Goal: Information Seeking & Learning: Compare options

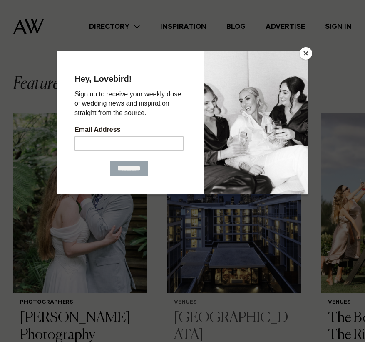
scroll to position [177, 0]
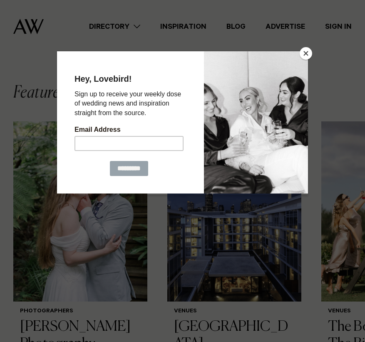
click at [310, 54] on button "Close" at bounding box center [306, 53] width 12 height 12
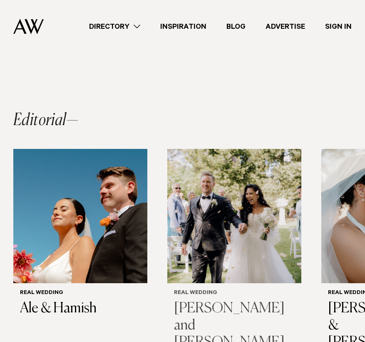
scroll to position [575, 0]
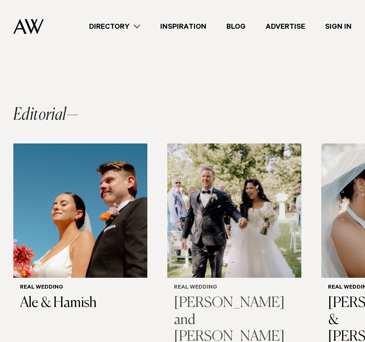
click at [176, 143] on img "2 / 14" at bounding box center [234, 210] width 134 height 134
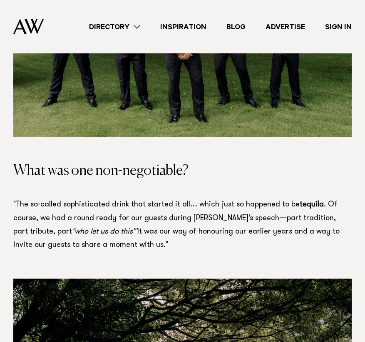
scroll to position [1427, 0]
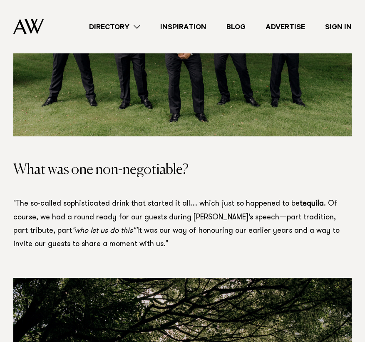
click at [22, 29] on img at bounding box center [28, 26] width 30 height 15
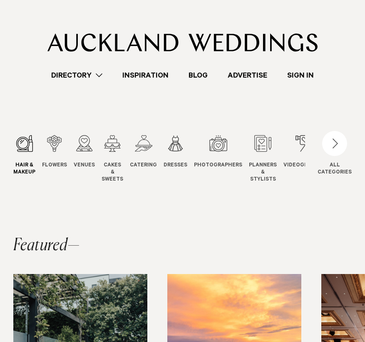
click at [15, 160] on link "Hair & Makeup Hair & Makeup" at bounding box center [24, 155] width 22 height 41
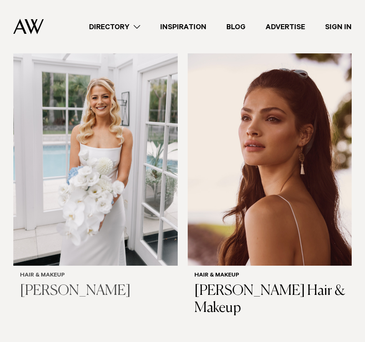
scroll to position [748, 0]
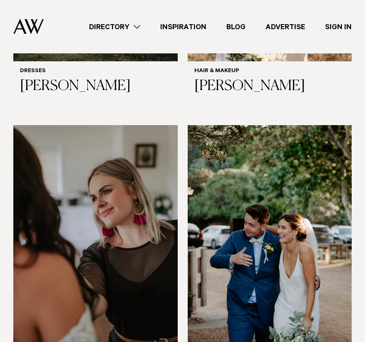
click at [22, 35] on nav "Directory Hair & Makeup Flowers Venues" at bounding box center [182, 26] width 339 height 53
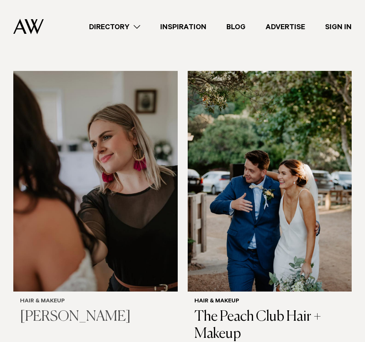
scroll to position [802, 0]
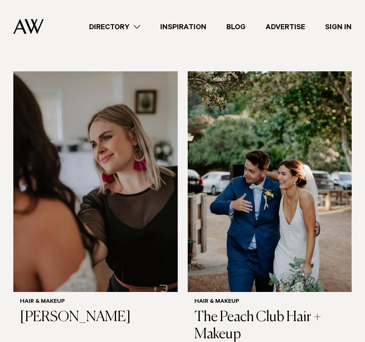
click at [32, 19] on img at bounding box center [28, 26] width 30 height 15
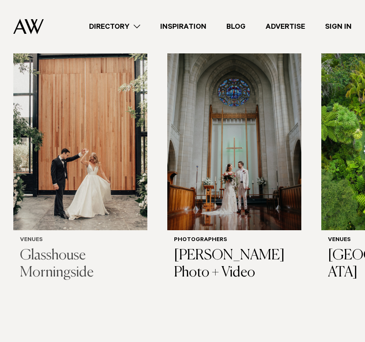
scroll to position [249, 0]
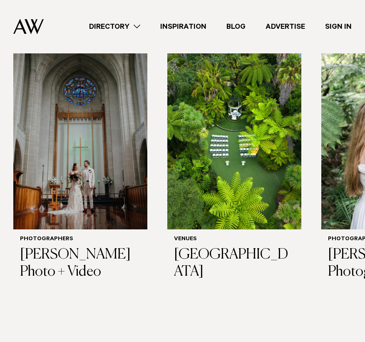
click at [48, 300] on swiper-slide "Photographers Chris Turner Photo + Video" at bounding box center [80, 202] width 134 height 306
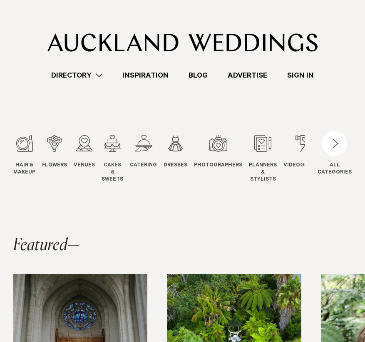
scroll to position [0, 0]
click at [259, 152] on link "Planners & Stylists Planners" at bounding box center [263, 159] width 28 height 48
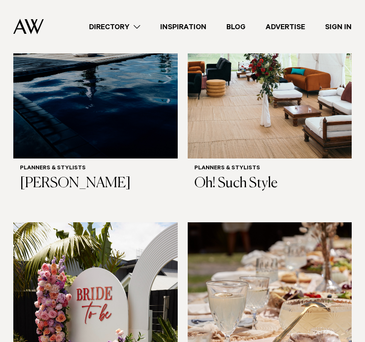
scroll to position [932, 0]
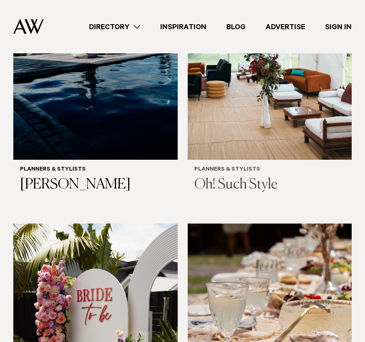
click at [258, 152] on img at bounding box center [270, 49] width 165 height 220
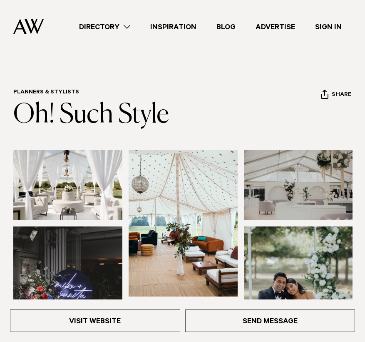
click at [80, 25] on link "Directory" at bounding box center [104, 26] width 71 height 11
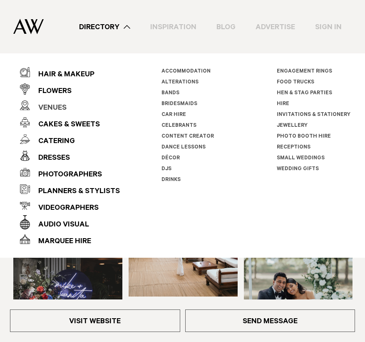
click at [52, 108] on div "Venues" at bounding box center [48, 108] width 37 height 17
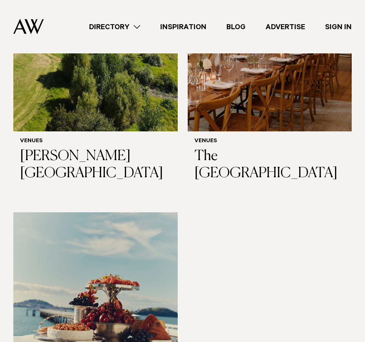
scroll to position [6539, 0]
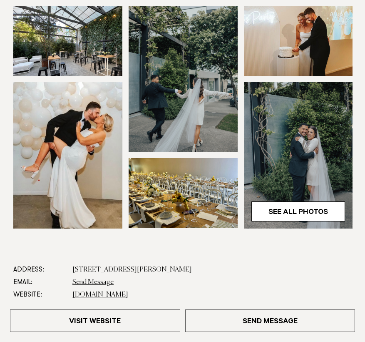
scroll to position [144, 0]
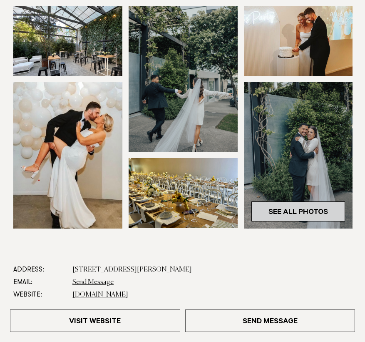
click at [298, 221] on link "See All Photos" at bounding box center [299, 211] width 94 height 20
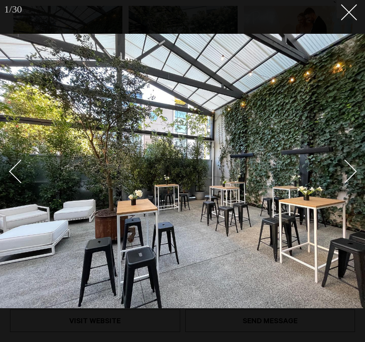
click at [345, 168] on div "Next slide" at bounding box center [346, 172] width 24 height 24
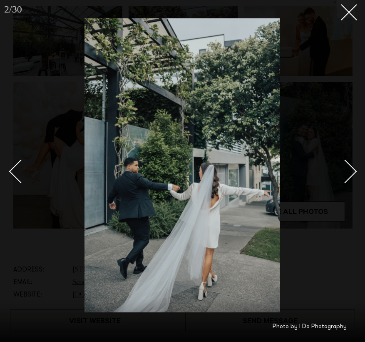
click at [345, 168] on div "Next slide" at bounding box center [346, 172] width 24 height 24
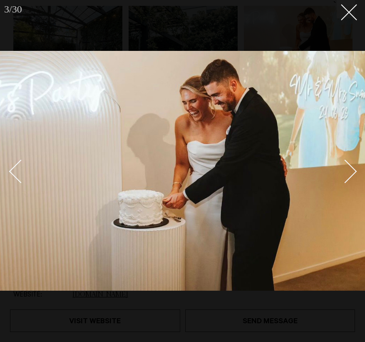
click at [345, 168] on div "Next slide" at bounding box center [346, 172] width 24 height 24
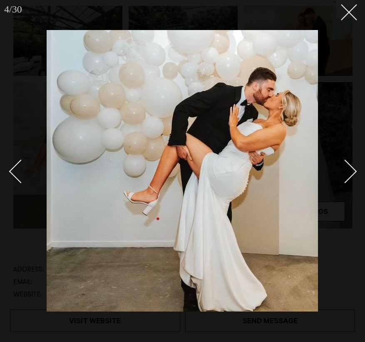
click at [345, 168] on div "Next slide" at bounding box center [346, 172] width 24 height 24
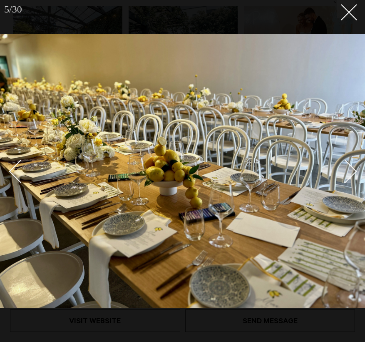
click at [352, 165] on link at bounding box center [340, 171] width 29 height 42
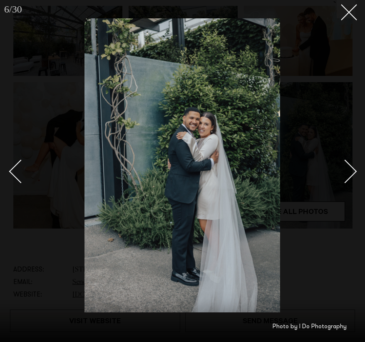
click at [352, 165] on link at bounding box center [340, 171] width 29 height 42
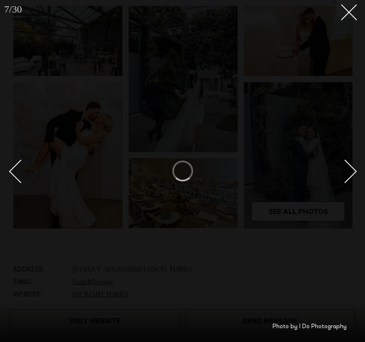
click at [356, 13] on div at bounding box center [182, 171] width 365 height 342
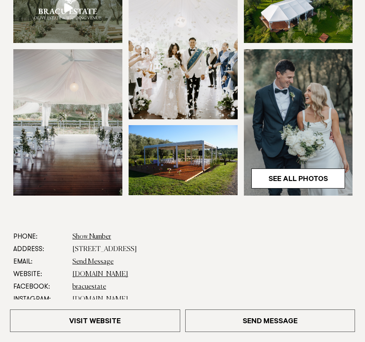
scroll to position [177, 0]
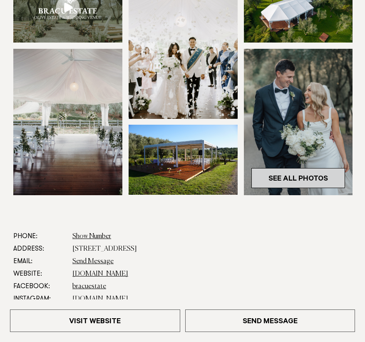
click at [282, 188] on link "See All Photos" at bounding box center [299, 178] width 94 height 20
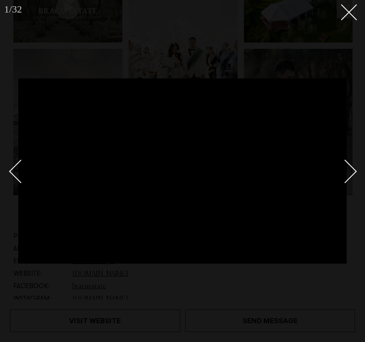
click at [350, 162] on link at bounding box center [340, 171] width 29 height 42
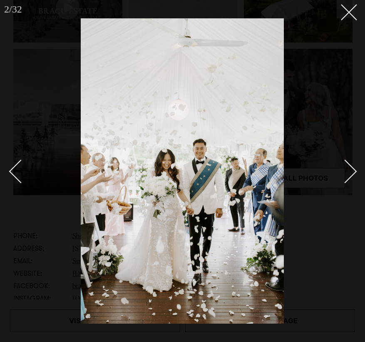
click at [350, 162] on link at bounding box center [340, 171] width 29 height 42
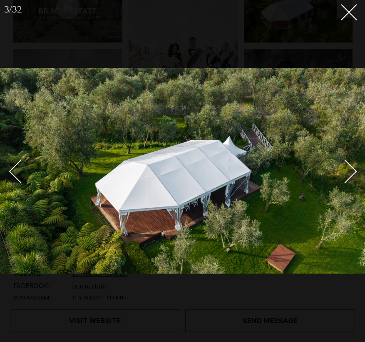
click at [350, 162] on link at bounding box center [340, 171] width 29 height 42
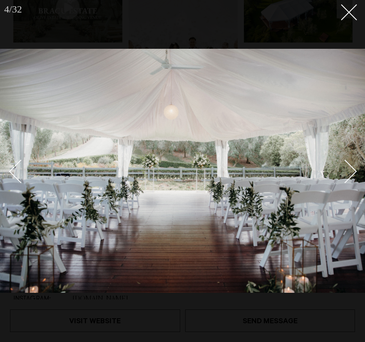
click at [352, 161] on link at bounding box center [340, 171] width 29 height 42
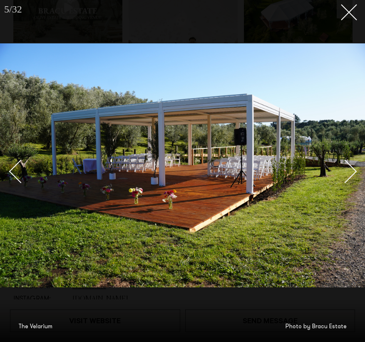
click at [349, 168] on div "Next slide" at bounding box center [346, 172] width 24 height 24
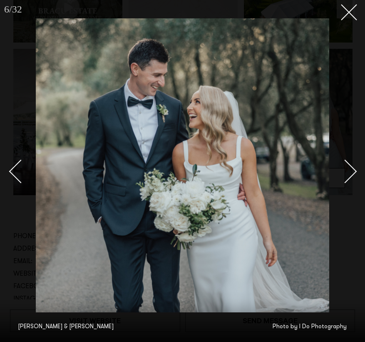
click at [349, 168] on div "Next slide" at bounding box center [346, 172] width 24 height 24
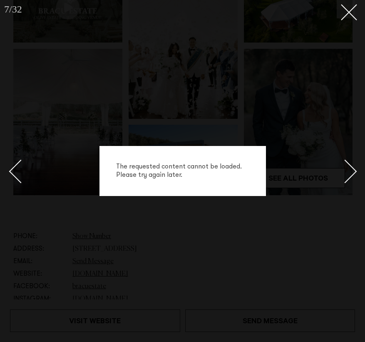
click at [349, 168] on div "Next slide" at bounding box center [346, 172] width 24 height 24
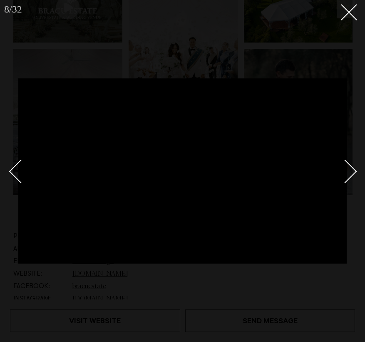
click at [349, 168] on div "Next slide" at bounding box center [346, 172] width 24 height 24
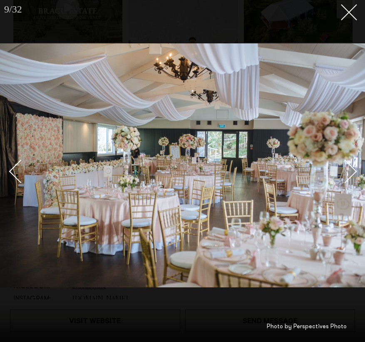
click at [352, 171] on div "Next slide" at bounding box center [346, 172] width 24 height 24
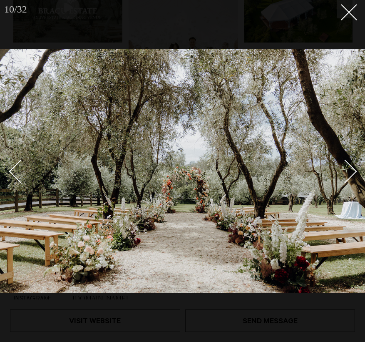
click at [352, 171] on div "Next slide" at bounding box center [346, 172] width 24 height 24
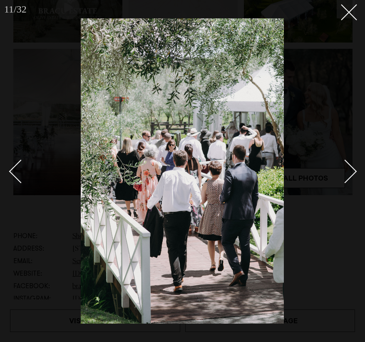
click at [352, 171] on div "Next slide" at bounding box center [346, 172] width 24 height 24
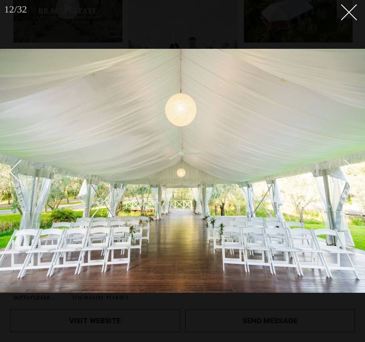
click at [352, 171] on div "Next slide" at bounding box center [346, 172] width 24 height 24
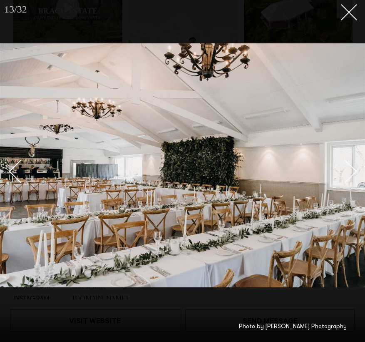
click at [352, 171] on div "Next slide" at bounding box center [346, 172] width 24 height 24
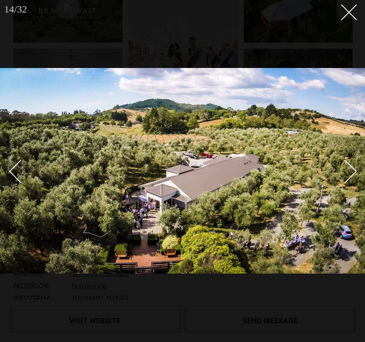
click at [352, 171] on div "Next slide" at bounding box center [346, 172] width 24 height 24
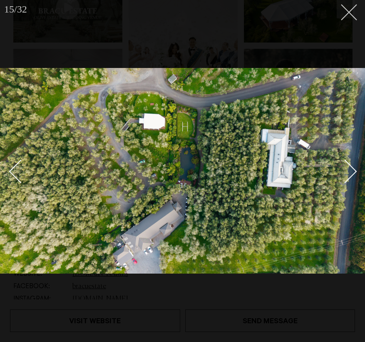
click at [348, 4] on button at bounding box center [346, 9] width 18 height 18
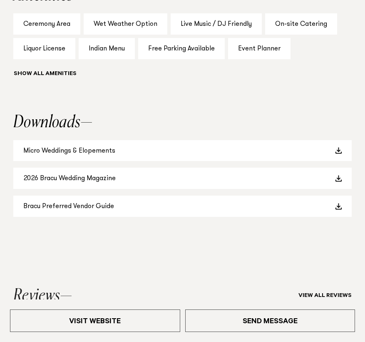
scroll to position [869, 0]
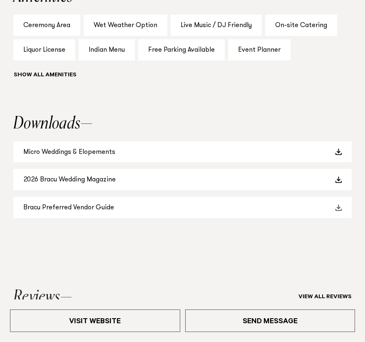
click at [249, 218] on link "Bracu Preferred Vendor Guide" at bounding box center [182, 207] width 339 height 21
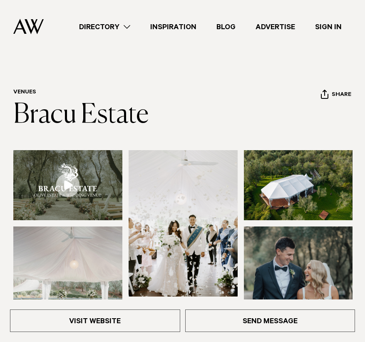
scroll to position [0, 0]
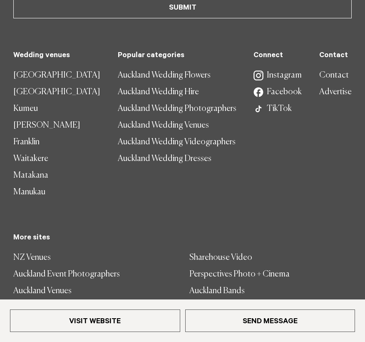
scroll to position [1269, 0]
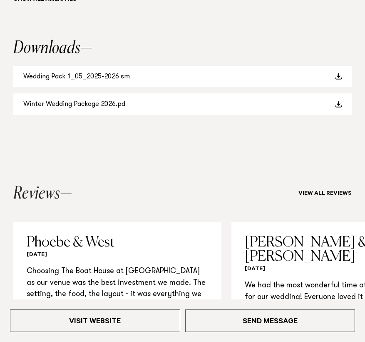
scroll to position [963, 0]
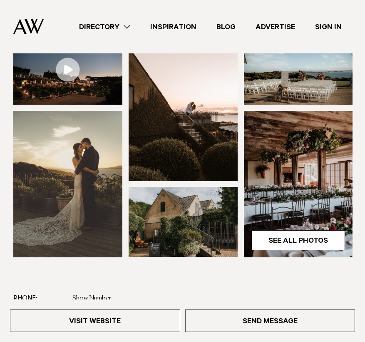
scroll to position [72, 0]
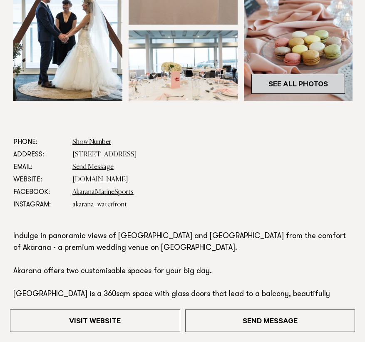
scroll to position [272, 0]
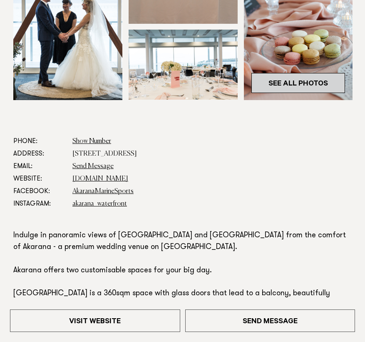
click at [275, 93] on link "See All Photos" at bounding box center [299, 83] width 94 height 20
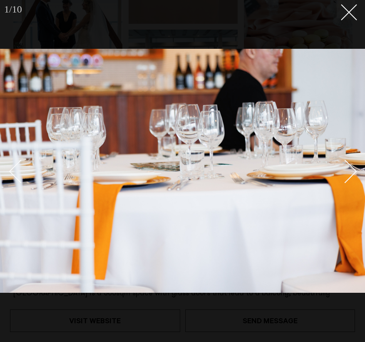
click at [341, 171] on div "Next slide" at bounding box center [346, 172] width 24 height 24
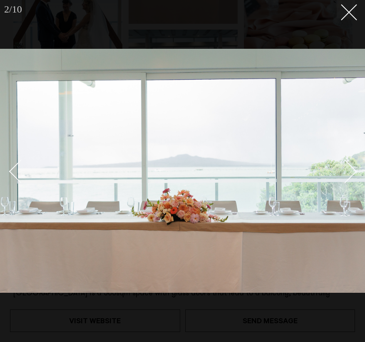
click at [341, 171] on div "Next slide" at bounding box center [346, 172] width 24 height 24
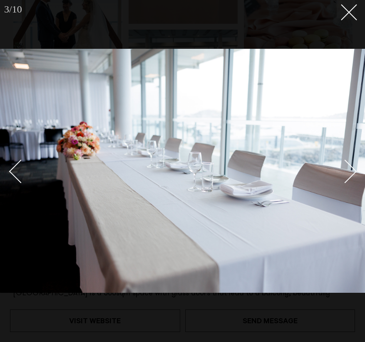
click at [341, 171] on div "Next slide" at bounding box center [346, 172] width 24 height 24
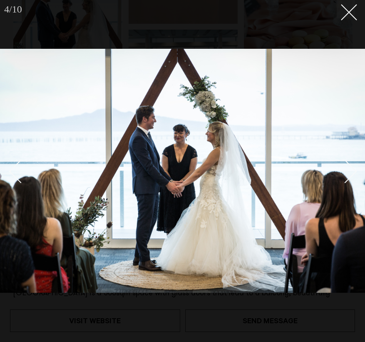
click at [341, 171] on div "Next slide" at bounding box center [346, 172] width 24 height 24
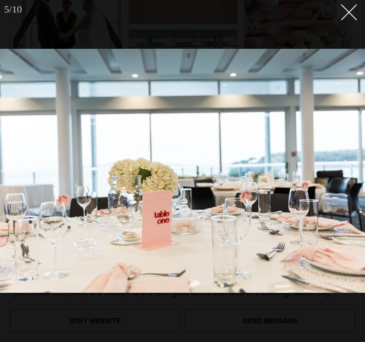
click at [340, 172] on div "Next slide" at bounding box center [346, 172] width 24 height 24
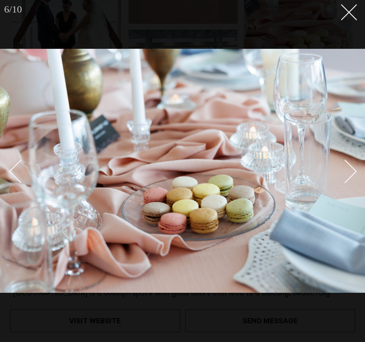
click at [341, 172] on div "Next slide" at bounding box center [346, 172] width 24 height 24
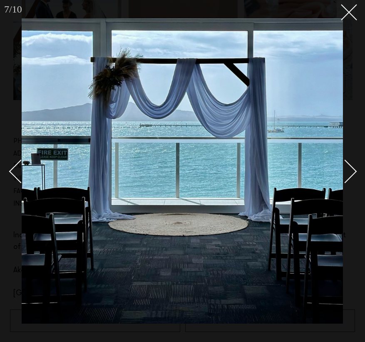
click at [341, 172] on div "Next slide" at bounding box center [346, 172] width 24 height 24
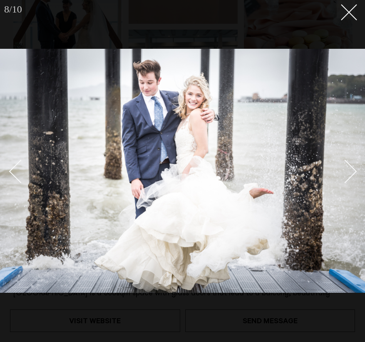
click at [341, 172] on div "Next slide" at bounding box center [346, 172] width 24 height 24
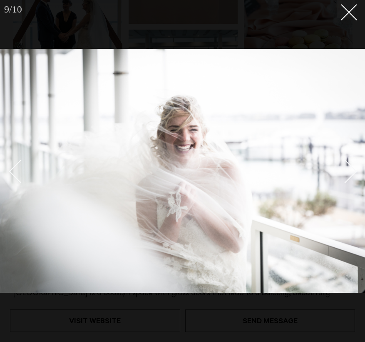
click at [341, 172] on div "Next slide" at bounding box center [346, 172] width 24 height 24
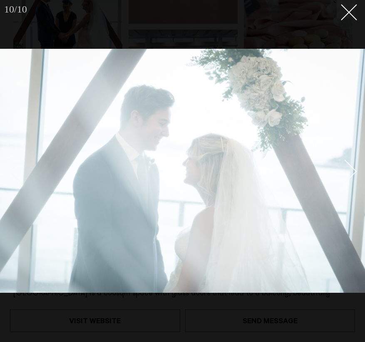
click at [341, 172] on div "Next slide" at bounding box center [346, 172] width 24 height 24
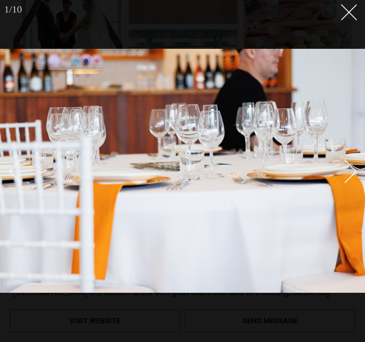
click at [341, 172] on div "Next slide" at bounding box center [346, 172] width 24 height 24
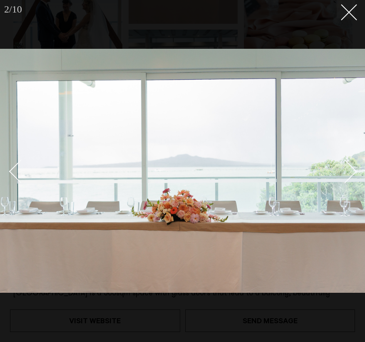
click at [346, 22] on div at bounding box center [182, 171] width 365 height 342
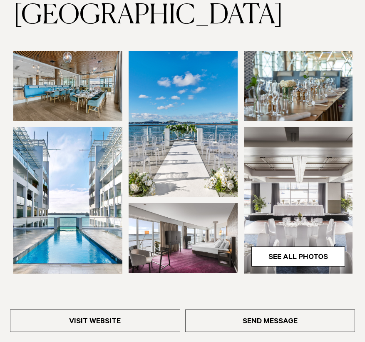
scroll to position [95, 0]
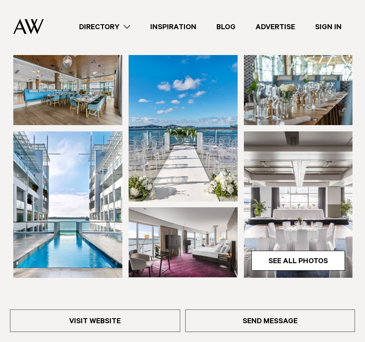
click at [47, 107] on img at bounding box center [67, 90] width 109 height 70
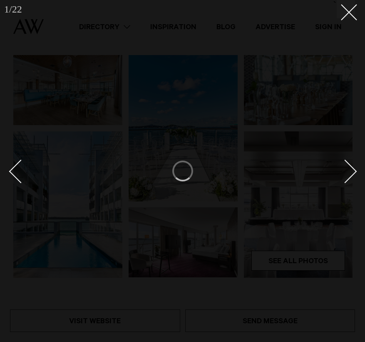
click at [352, 169] on div "Next slide" at bounding box center [346, 172] width 24 height 24
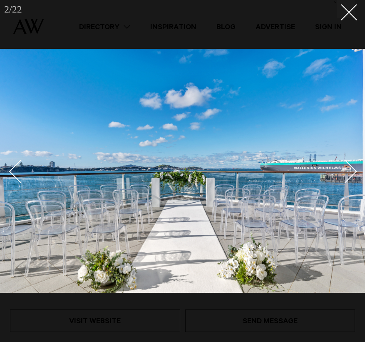
click at [352, 169] on div "Next slide" at bounding box center [346, 172] width 24 height 24
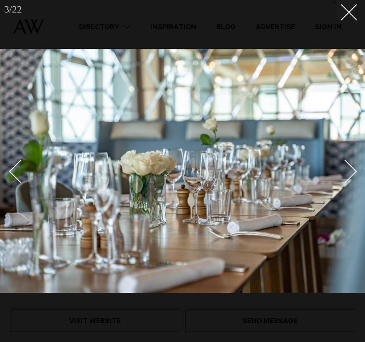
click at [352, 169] on div "Next slide" at bounding box center [346, 172] width 24 height 24
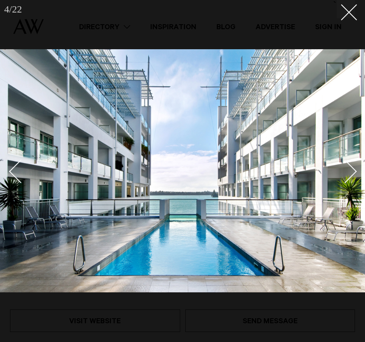
click at [352, 169] on div "Next slide" at bounding box center [346, 172] width 24 height 24
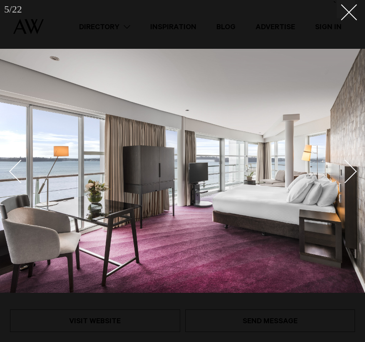
click at [352, 169] on div "Next slide" at bounding box center [346, 172] width 24 height 24
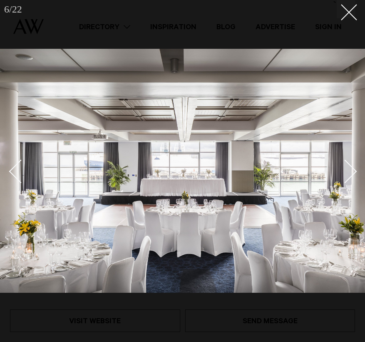
click at [352, 169] on div "Next slide" at bounding box center [346, 172] width 24 height 24
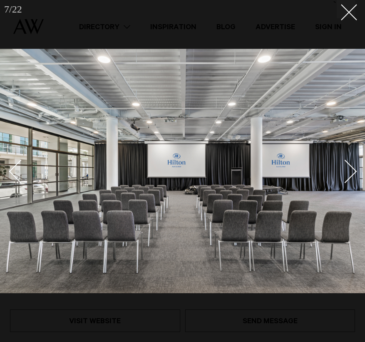
click at [352, 169] on div "Next slide" at bounding box center [346, 172] width 24 height 24
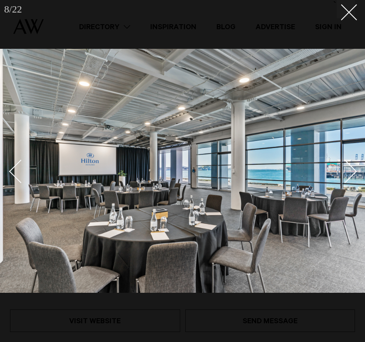
click at [352, 169] on div "Next slide" at bounding box center [346, 172] width 24 height 24
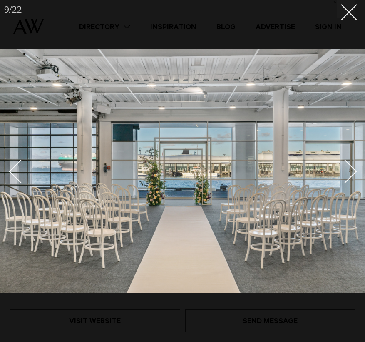
click at [352, 169] on div "Next slide" at bounding box center [346, 172] width 24 height 24
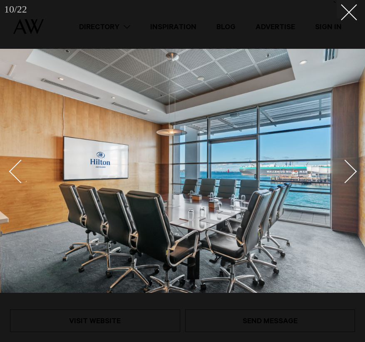
click at [338, 18] on div at bounding box center [182, 171] width 365 height 342
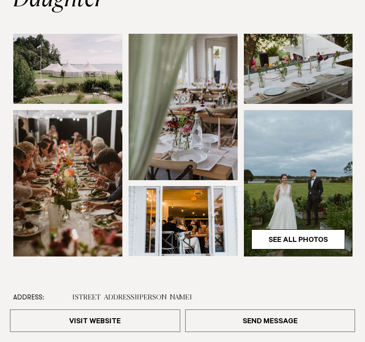
scroll to position [163, 0]
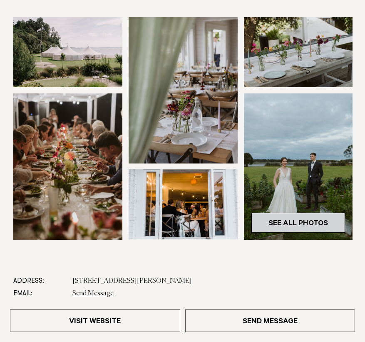
click at [293, 218] on link "See All Photos" at bounding box center [299, 222] width 94 height 20
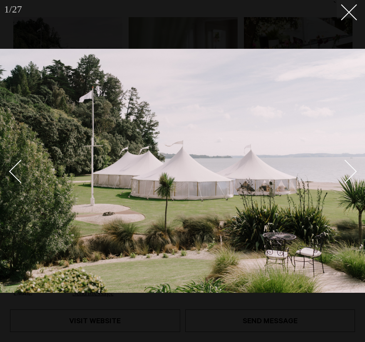
click at [351, 168] on div "Next slide" at bounding box center [346, 172] width 24 height 24
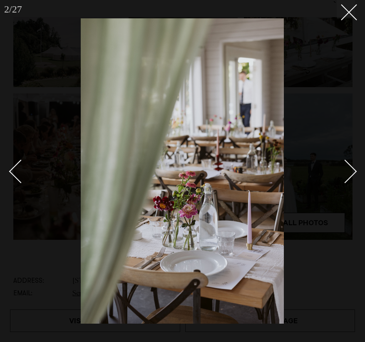
click at [351, 168] on div "Next slide" at bounding box center [346, 172] width 24 height 24
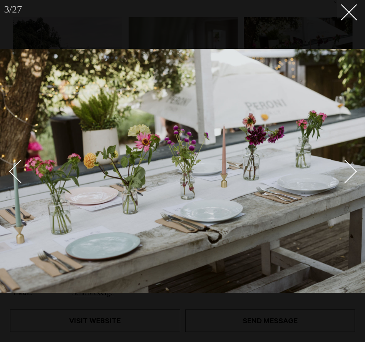
click at [351, 168] on div "Next slide" at bounding box center [346, 172] width 24 height 24
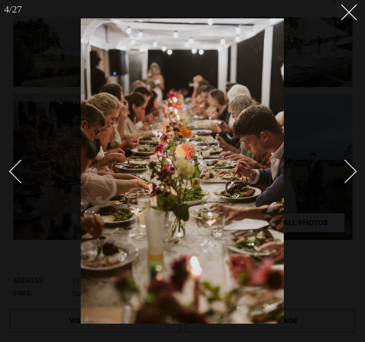
click at [351, 168] on div "Next slide" at bounding box center [346, 172] width 24 height 24
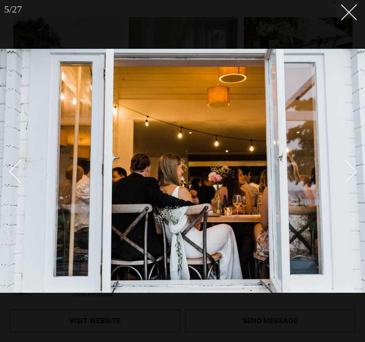
click at [351, 168] on div "Next slide" at bounding box center [346, 172] width 24 height 24
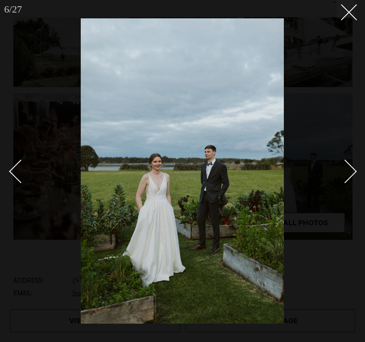
click at [351, 168] on div "Next slide" at bounding box center [346, 172] width 24 height 24
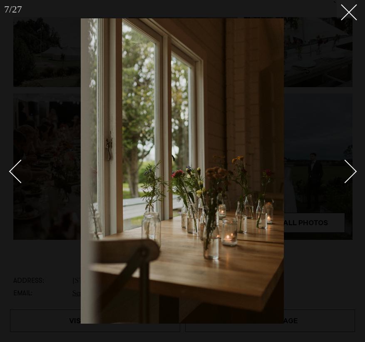
click at [351, 168] on div "Next slide" at bounding box center [346, 172] width 24 height 24
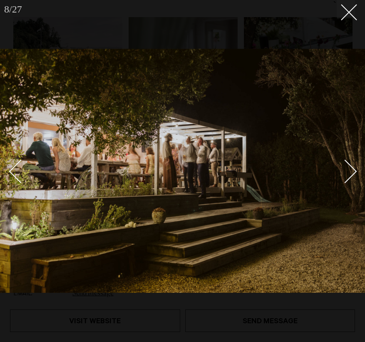
click at [351, 168] on div "Next slide" at bounding box center [346, 172] width 24 height 24
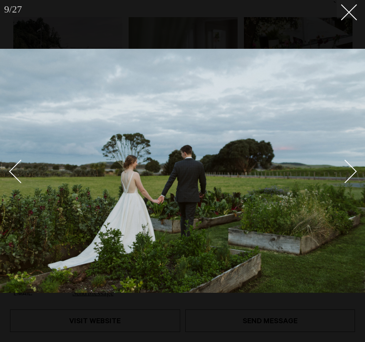
click at [351, 168] on div "Next slide" at bounding box center [346, 172] width 24 height 24
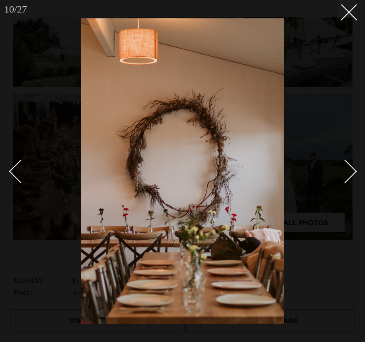
click at [351, 168] on div "Next slide" at bounding box center [346, 172] width 24 height 24
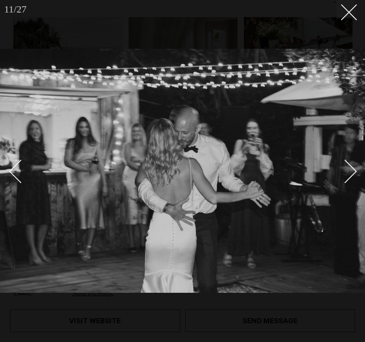
click at [351, 168] on div "Next slide" at bounding box center [346, 172] width 24 height 24
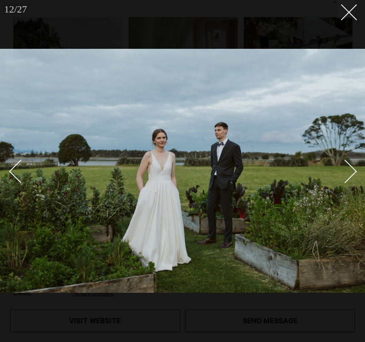
click at [352, 167] on div "Next slide" at bounding box center [346, 172] width 24 height 24
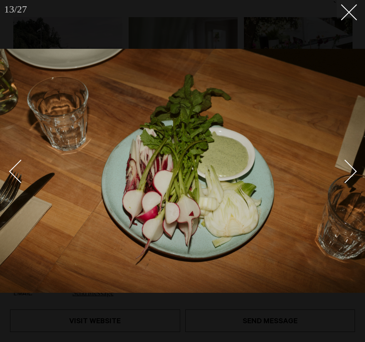
click at [352, 169] on div "Next slide" at bounding box center [346, 172] width 24 height 24
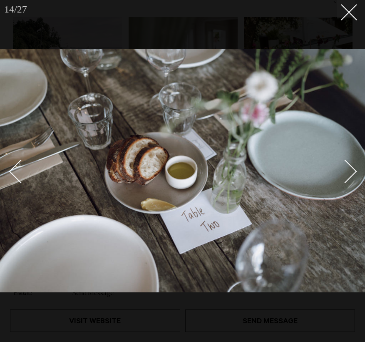
click at [352, 169] on div "Next slide" at bounding box center [346, 172] width 24 height 24
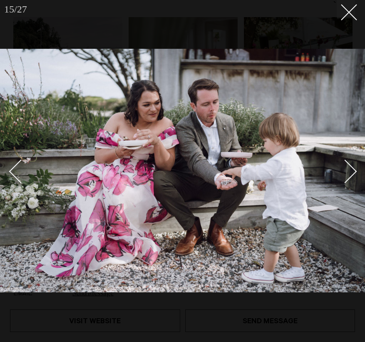
click at [352, 170] on div "Next slide" at bounding box center [346, 172] width 24 height 24
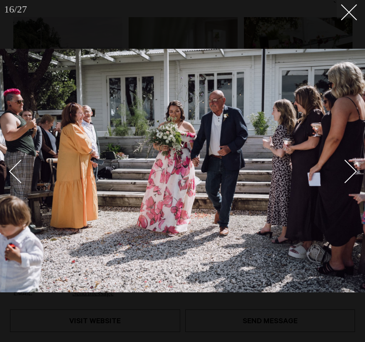
click at [352, 170] on div "Next slide" at bounding box center [346, 172] width 24 height 24
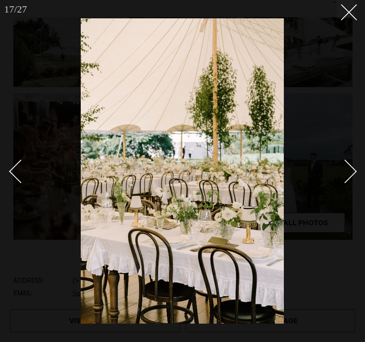
click at [352, 170] on div "Next slide" at bounding box center [346, 172] width 24 height 24
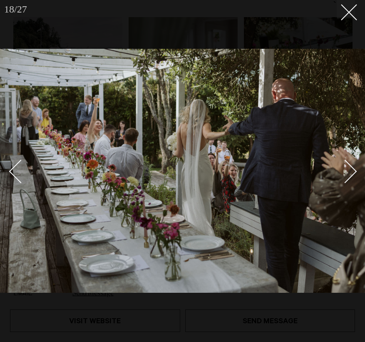
click at [352, 170] on div "Next slide" at bounding box center [346, 172] width 24 height 24
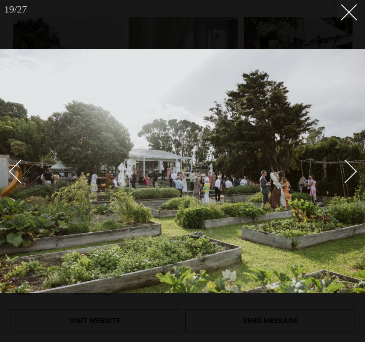
click at [352, 170] on div "Next slide" at bounding box center [346, 172] width 24 height 24
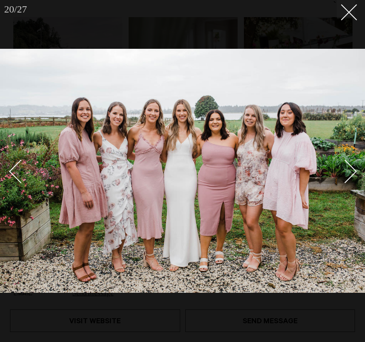
click at [352, 170] on div "Next slide" at bounding box center [346, 172] width 24 height 24
click at [348, 166] on div "Next slide" at bounding box center [346, 172] width 24 height 24
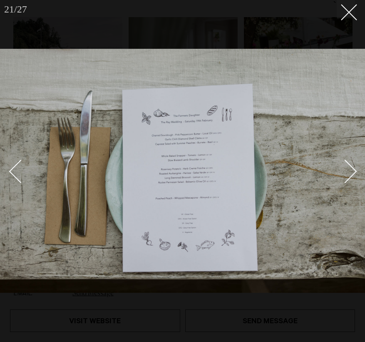
click at [348, 166] on div "Next slide" at bounding box center [346, 172] width 24 height 24
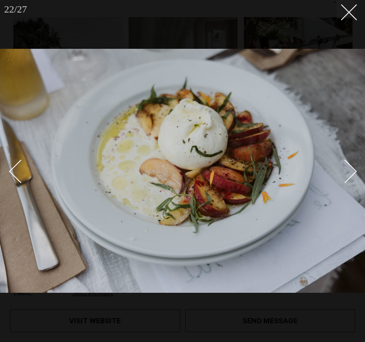
click at [348, 167] on div "Next slide" at bounding box center [346, 172] width 24 height 24
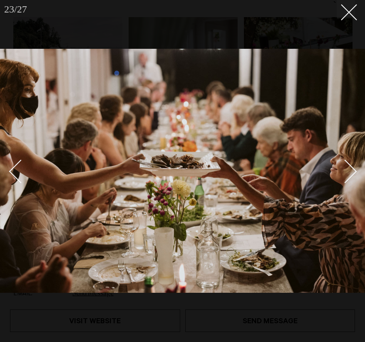
click at [348, 168] on div "Next slide" at bounding box center [346, 172] width 24 height 24
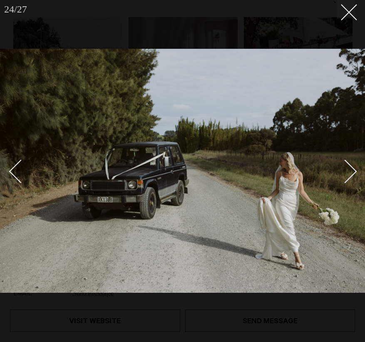
click at [348, 169] on div "Next slide" at bounding box center [346, 172] width 24 height 24
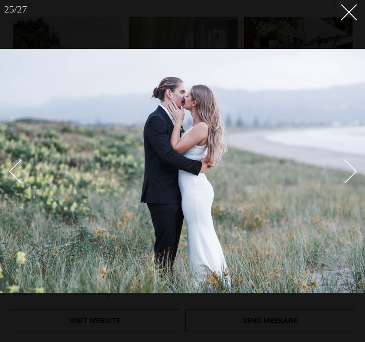
click at [348, 169] on div "Next slide" at bounding box center [346, 172] width 24 height 24
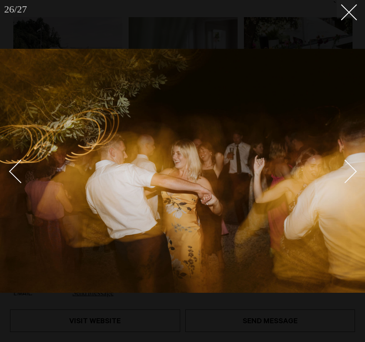
click at [348, 169] on div "Next slide" at bounding box center [346, 172] width 24 height 24
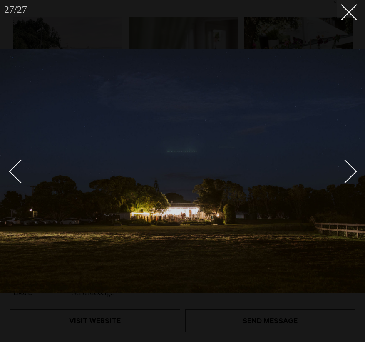
click at [348, 169] on div "Next slide" at bounding box center [346, 172] width 24 height 24
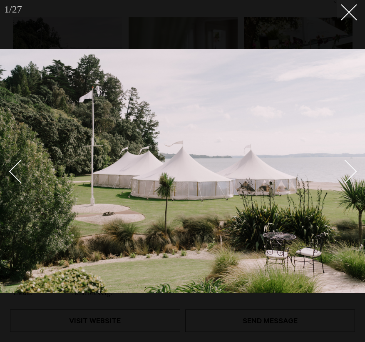
click at [348, 169] on div "Next slide" at bounding box center [346, 172] width 24 height 24
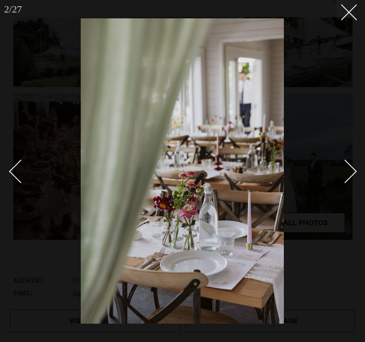
click at [358, 17] on div at bounding box center [182, 171] width 365 height 342
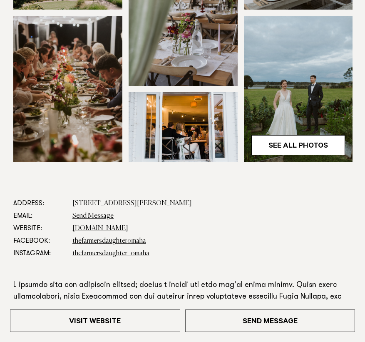
scroll to position [247, 0]
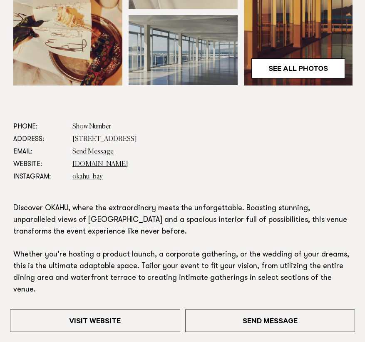
scroll to position [288, 0]
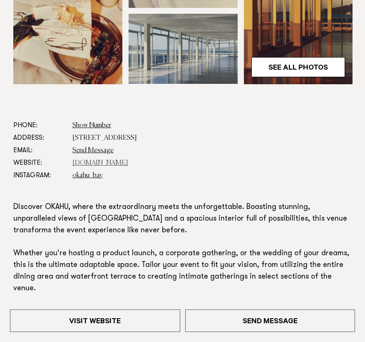
click at [83, 163] on link "[DOMAIN_NAME]" at bounding box center [100, 163] width 56 height 7
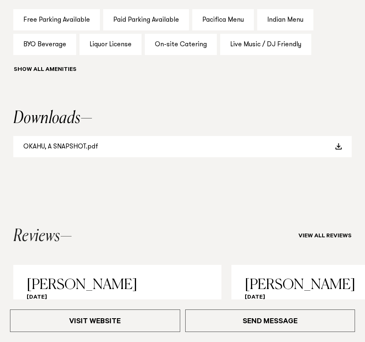
scroll to position [839, 0]
click at [49, 136] on link "OKAHU, A SNAPSHOT.pdf" at bounding box center [182, 146] width 339 height 21
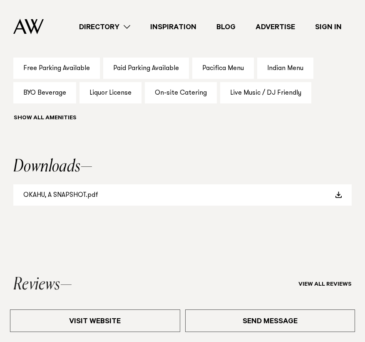
scroll to position [779, 0]
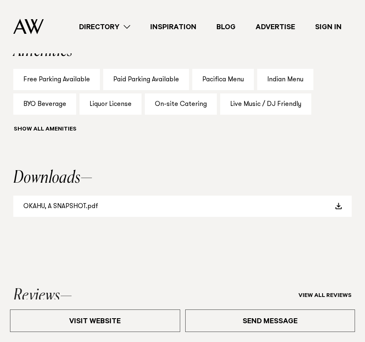
click at [90, 25] on link "Directory" at bounding box center [104, 26] width 71 height 11
